Goal: Contribute content: Contribute content

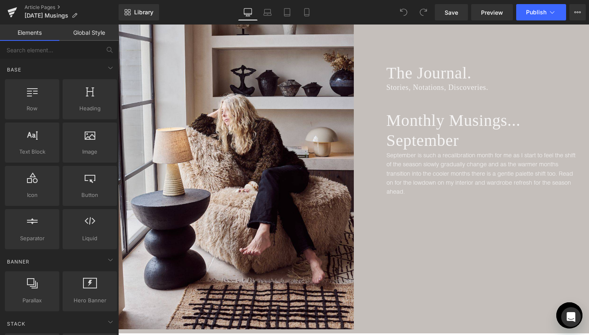
scroll to position [146, 0]
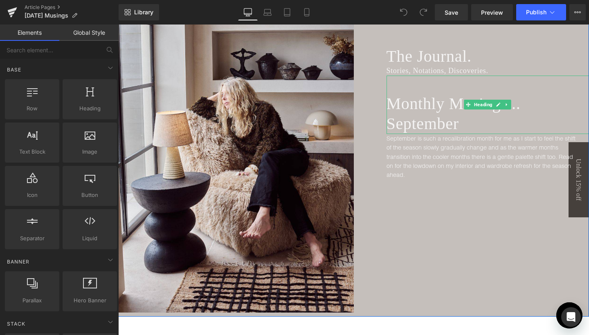
click at [502, 83] on div "Monthly Musings... September" at bounding box center [488, 105] width 203 height 58
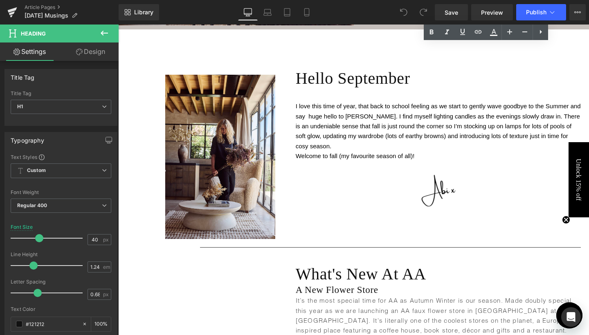
scroll to position [438, 0]
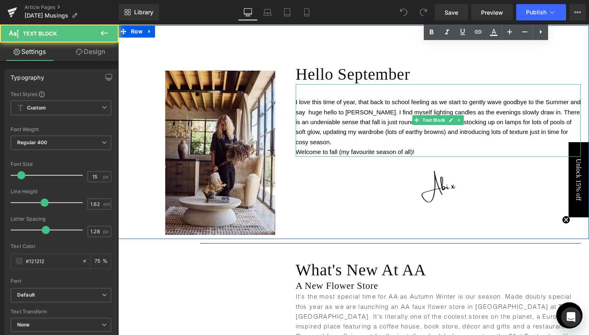
click at [310, 117] on p "I love this time of year, that back to school feeling as we start to gently wav…" at bounding box center [438, 121] width 285 height 49
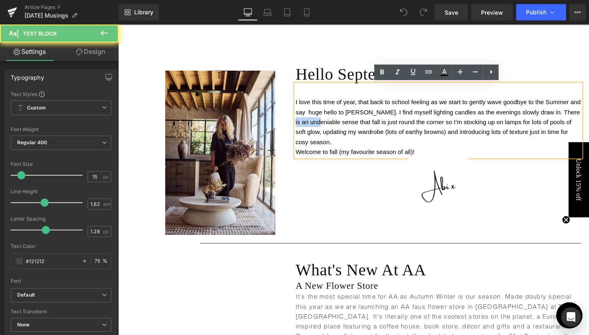
click at [309, 109] on span "I love this time of year, that back to school feeling as we start to gently wav…" at bounding box center [438, 122] width 285 height 47
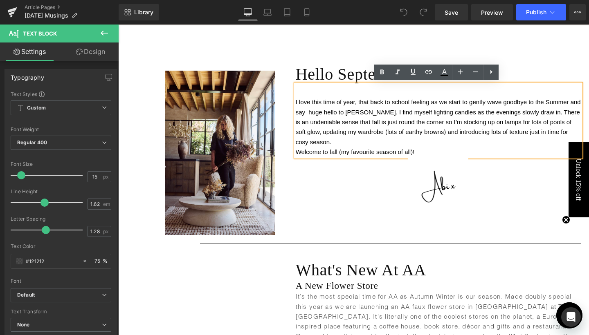
click at [306, 114] on span "I love this time of year, that back to school feeling as we start to gently wav…" at bounding box center [438, 122] width 285 height 47
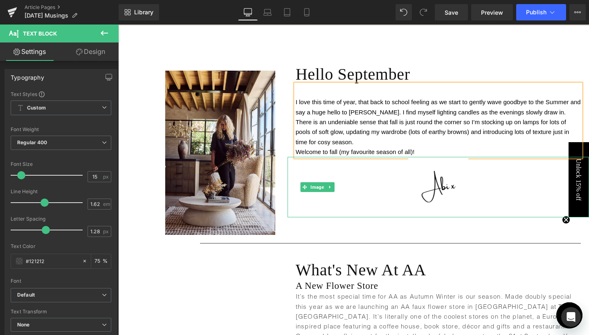
click at [369, 193] on div at bounding box center [438, 187] width 301 height 60
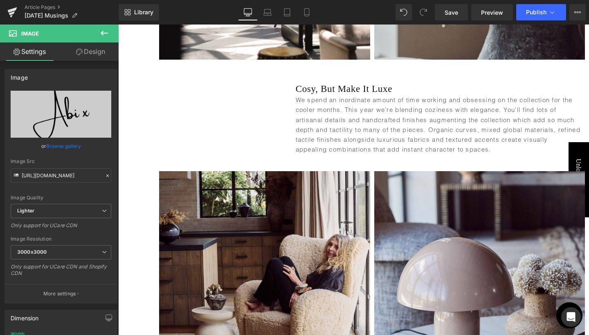
scroll to position [1062, 0]
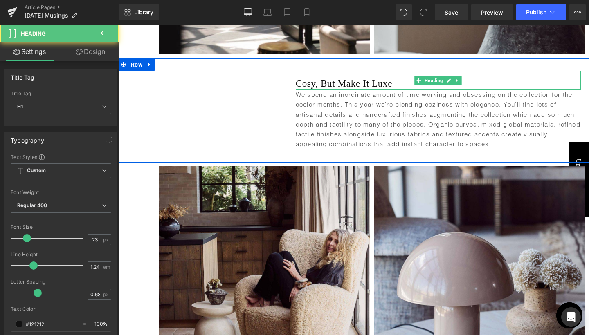
click at [313, 83] on h1 "Cosy, But Make It Luxe" at bounding box center [438, 84] width 285 height 12
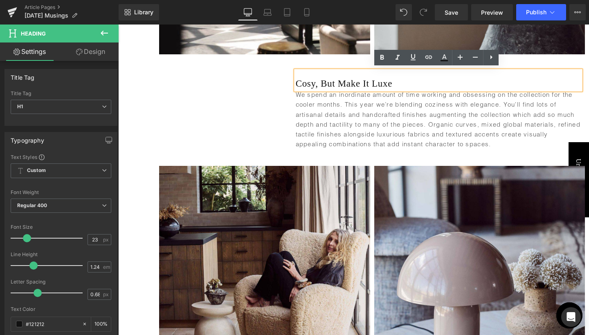
click at [296, 81] on h1 "Cosy, But Make It Luxe" at bounding box center [438, 84] width 285 height 12
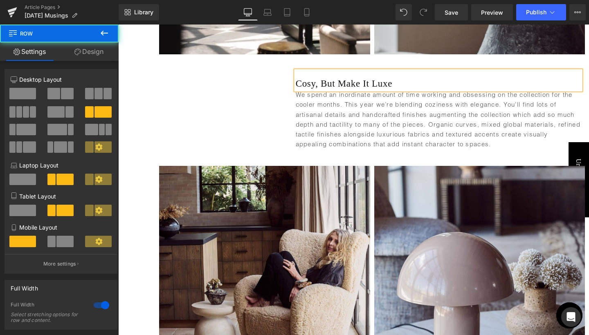
click at [279, 81] on div "Cosy, But Make It Luxe Heading We spend an inordinate amount of time working an…" at bounding box center [432, 115] width 314 height 88
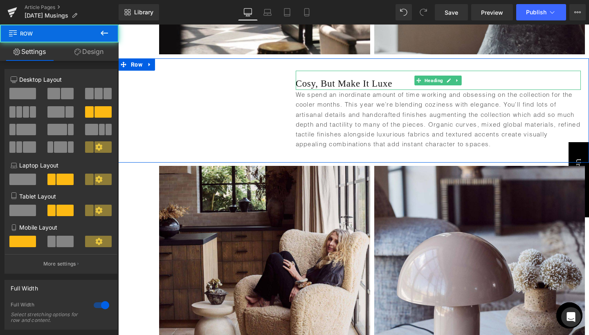
click at [321, 72] on div "Cosy, But Make It Luxe" at bounding box center [438, 80] width 285 height 19
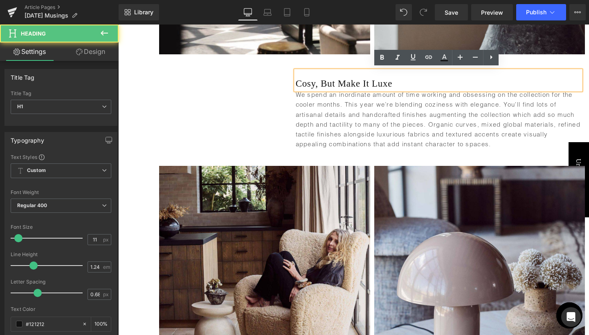
click at [118, 25] on div at bounding box center [118, 25] width 0 height 0
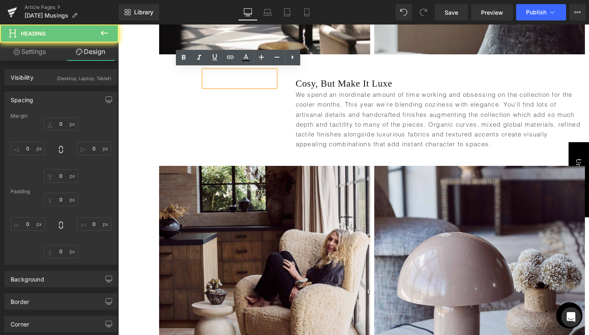
type input "0"
type input "210"
type input "12"
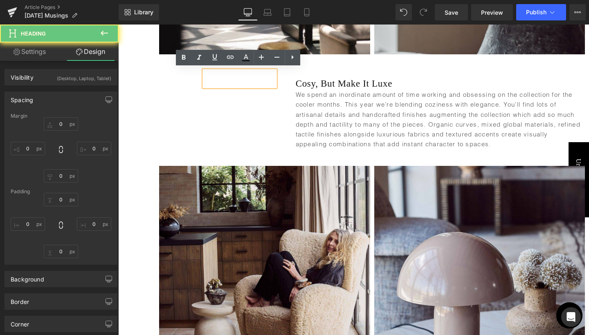
type input "0"
type input "13"
type input "0"
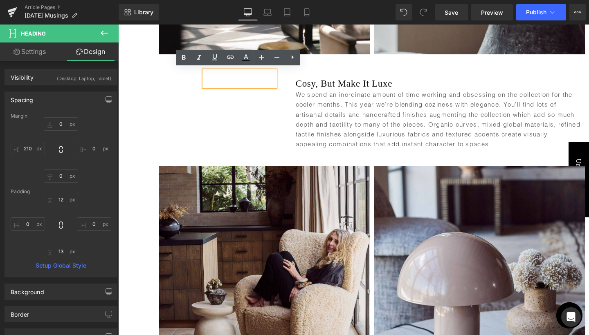
click at [285, 119] on div "Cosy, But Make It Luxe Heading We spend an inordinate amount of time working an…" at bounding box center [432, 115] width 314 height 88
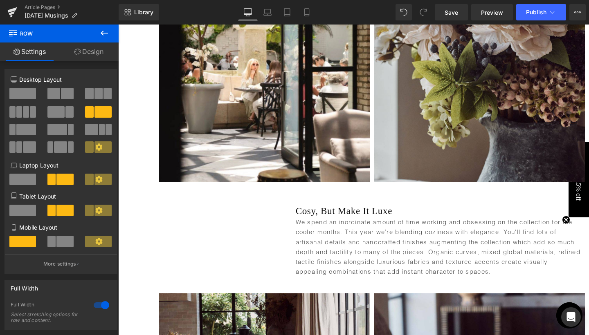
scroll to position [935, 0]
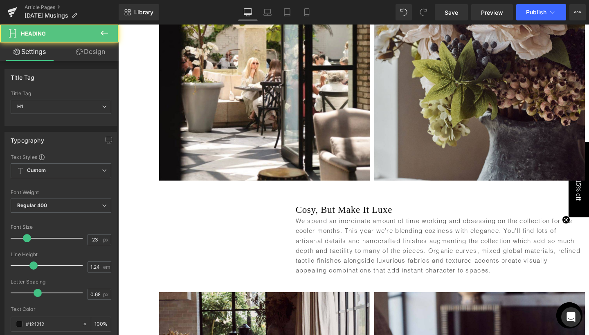
click at [296, 208] on div "Cosy, But Make It Luxe Heading" at bounding box center [438, 206] width 285 height 19
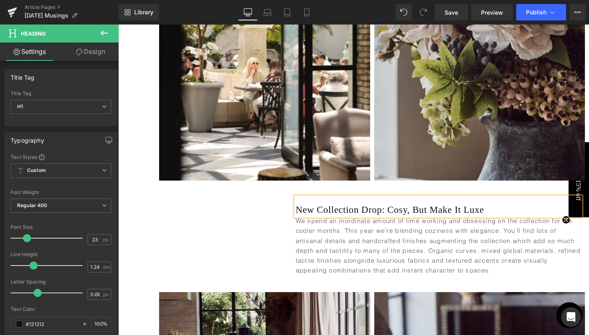
click at [256, 218] on div "Heading New Collection Drop: Cosy, But Make It Luxe Heading We spend an inordin…" at bounding box center [353, 237] width 471 height 104
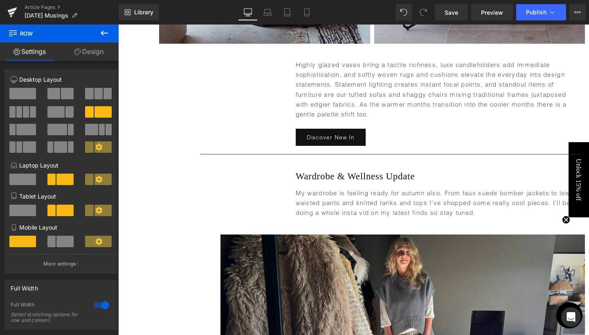
scroll to position [1824, 0]
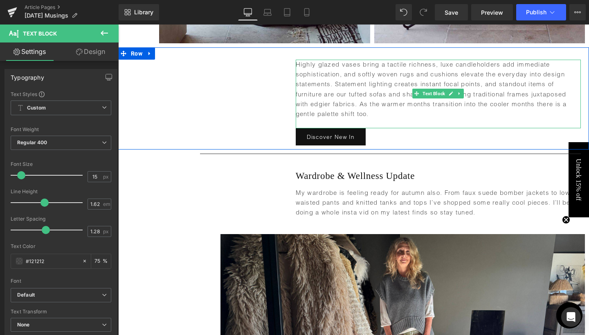
drag, startPoint x: 358, startPoint y: 117, endPoint x: 378, endPoint y: 125, distance: 21.1
click at [378, 119] on p "Highly glazed vases bring a tactile richness, luxe candleholders add immediate …" at bounding box center [438, 90] width 285 height 60
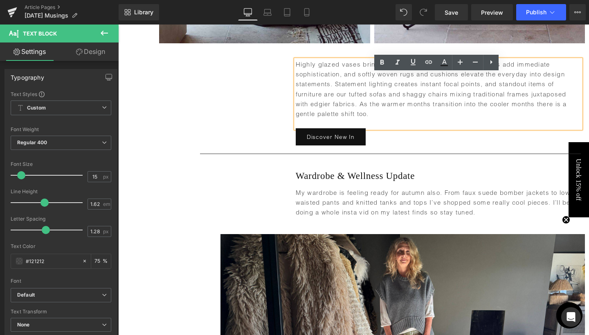
click at [378, 119] on p "Highly glazed vases bring a tactile richness, luxe candleholders add immediate …" at bounding box center [438, 90] width 285 height 60
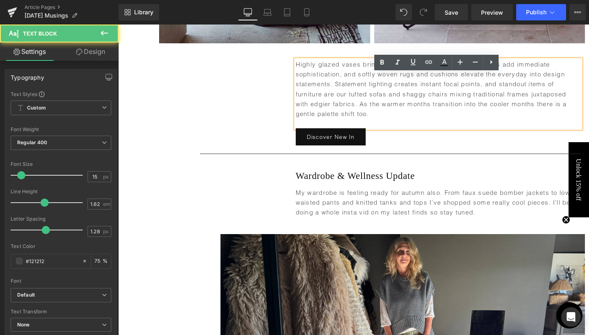
click at [358, 117] on p "Highly glazed vases bring a tactile richness, luxe candleholders add immediate …" at bounding box center [438, 90] width 285 height 60
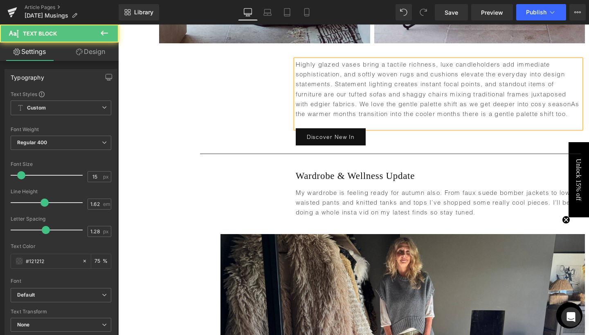
drag, startPoint x: 317, startPoint y: 128, endPoint x: 326, endPoint y: 135, distance: 11.6
click at [326, 119] on p "Highly glazed vases bring a tactile richness, luxe candleholders add immediate …" at bounding box center [438, 90] width 285 height 60
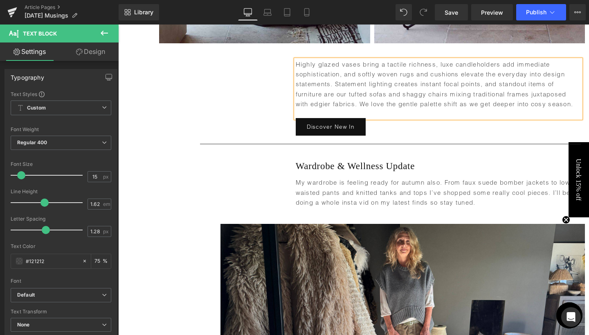
click at [243, 120] on div "Heading Highly glazed vases bring a tactile richness, luxe candleholders add im…" at bounding box center [353, 93] width 471 height 92
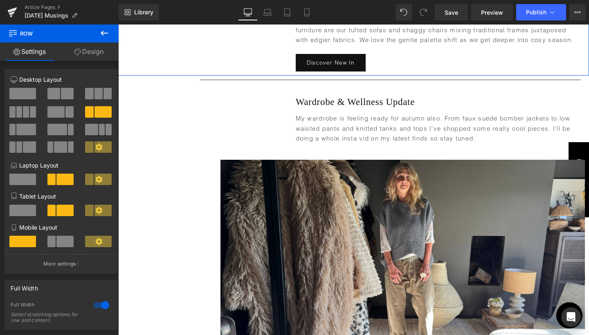
scroll to position [1930, 0]
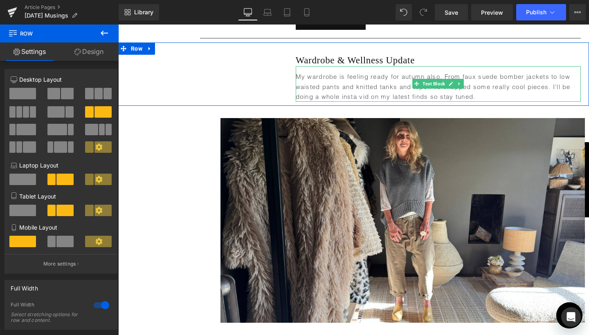
click at [426, 102] on p "My wardrobe is feeling ready for autumn also. From faux suede bomber jackets to…" at bounding box center [438, 87] width 285 height 30
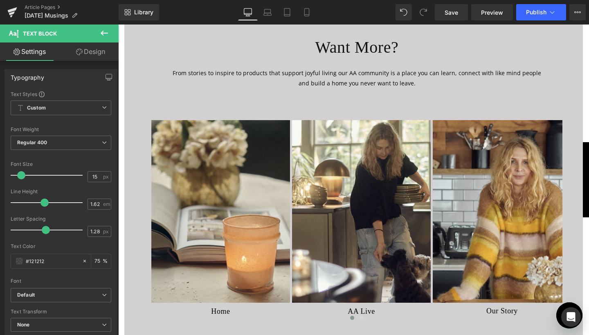
scroll to position [3106, 0]
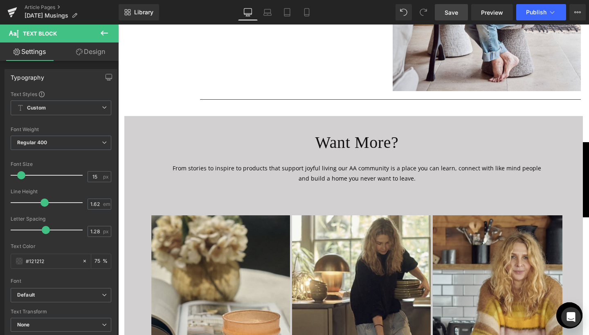
click at [447, 15] on span "Save" at bounding box center [451, 12] width 13 height 9
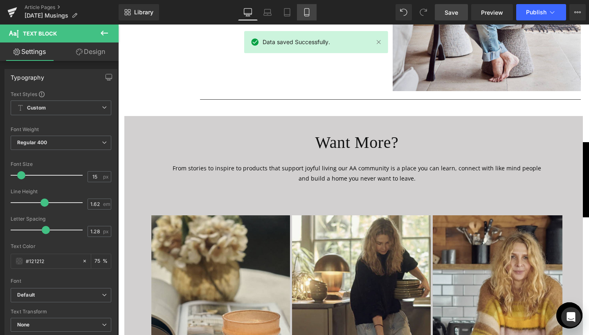
click at [308, 15] on icon at bounding box center [306, 15] width 4 height 0
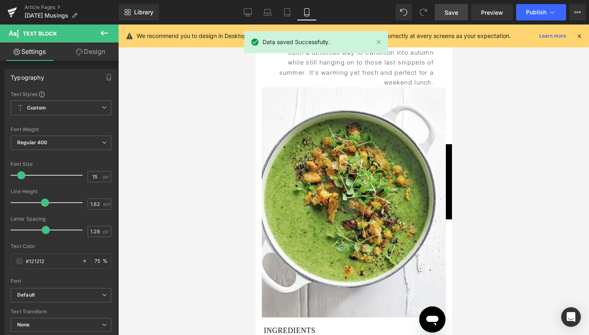
type input "75"
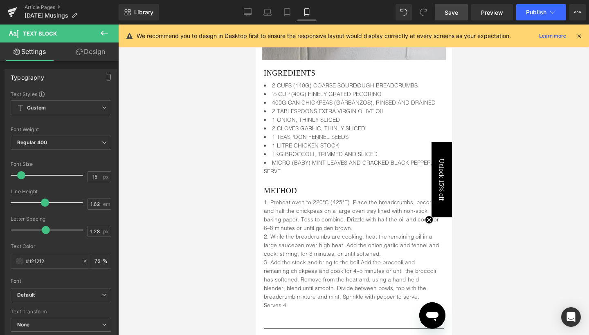
scroll to position [3063, 0]
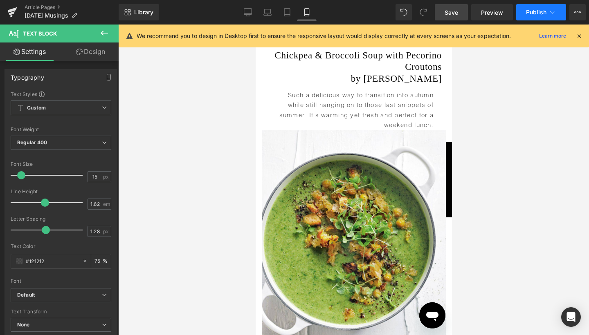
click at [540, 15] on span "Publish" at bounding box center [536, 12] width 20 height 7
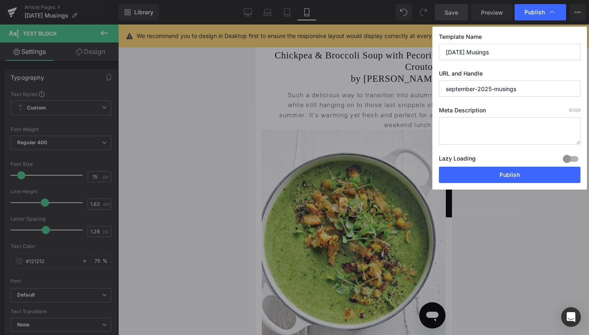
click at [461, 121] on textarea at bounding box center [510, 130] width 142 height 27
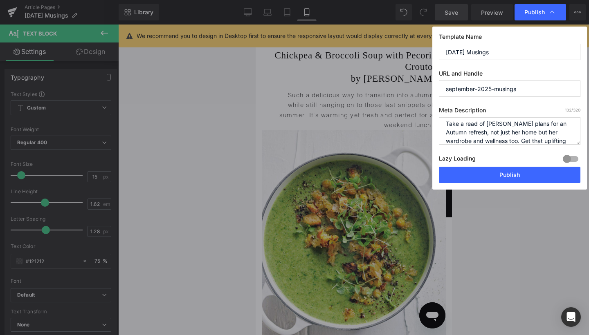
scroll to position [17, 0]
type textarea "Take a read of [PERSON_NAME] plans for an Autumn refresh, not just her home but…"
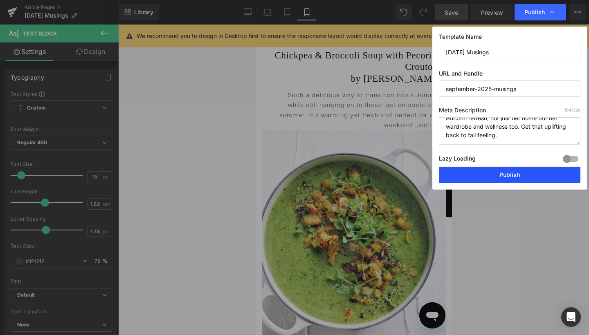
click at [501, 173] on button "Publish" at bounding box center [510, 175] width 142 height 16
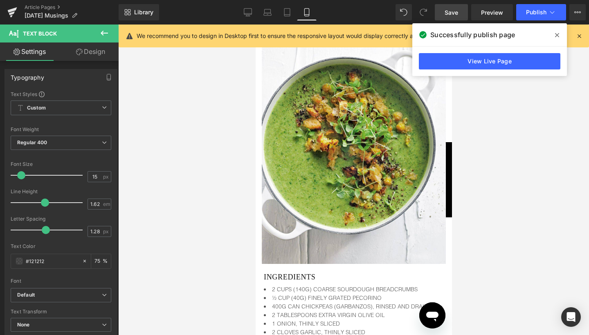
scroll to position [2899, 0]
